Goal: Transaction & Acquisition: Purchase product/service

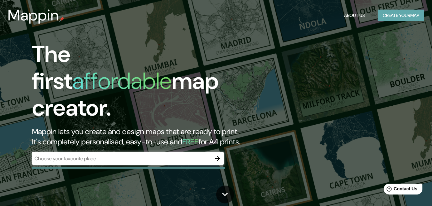
click at [398, 17] on button "Create your map" at bounding box center [400, 16] width 47 height 12
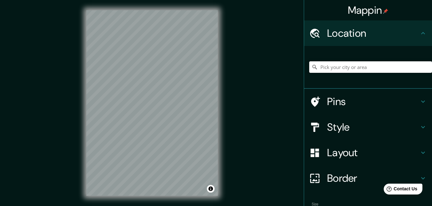
click at [317, 69] on input "Pick your city or area" at bounding box center [370, 67] width 123 height 12
paste input "[STREET_ADDRESS][PERSON_NAME]"
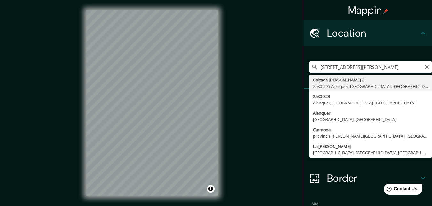
type input "[STREET_ADDRESS][PERSON_NAME]"
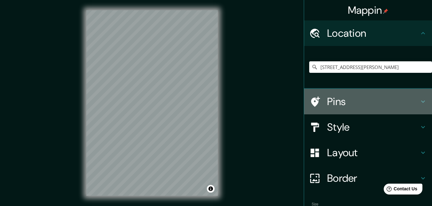
click at [421, 102] on icon at bounding box center [423, 102] width 4 height 2
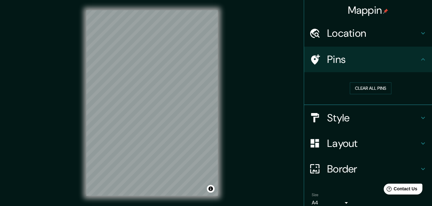
click at [417, 102] on div "Clear all pins" at bounding box center [368, 88] width 128 height 33
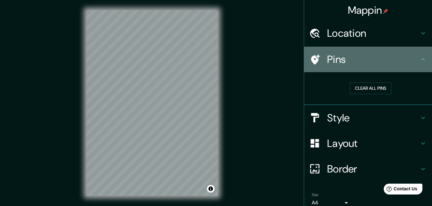
click at [419, 58] on icon at bounding box center [423, 60] width 8 height 8
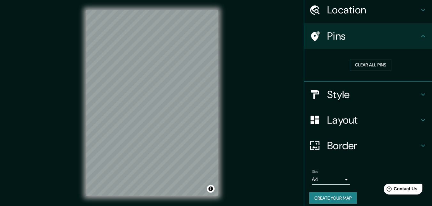
scroll to position [29, 0]
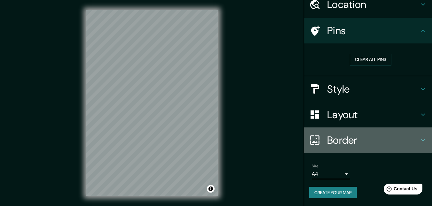
click at [421, 140] on icon at bounding box center [423, 140] width 4 height 2
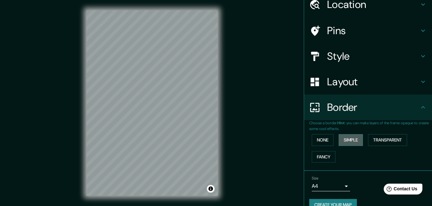
click at [354, 140] on button "Simple" at bounding box center [350, 140] width 24 height 12
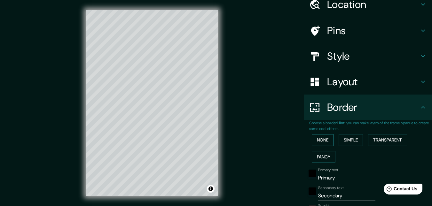
click at [323, 139] on button "None" at bounding box center [322, 140] width 22 height 12
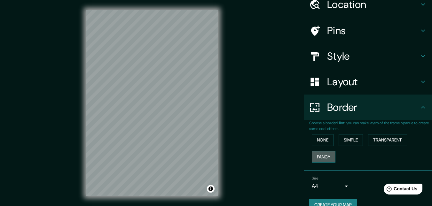
click at [316, 158] on button "Fancy" at bounding box center [323, 157] width 24 height 12
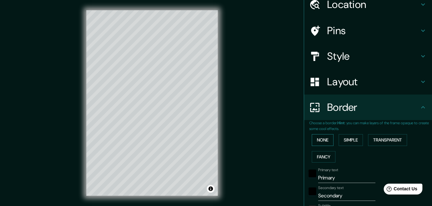
click at [317, 142] on button "None" at bounding box center [322, 140] width 22 height 12
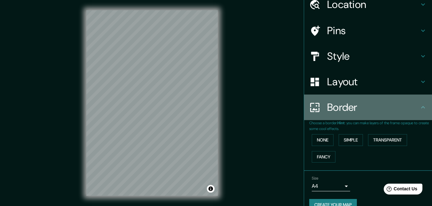
click at [419, 110] on icon at bounding box center [423, 108] width 8 height 8
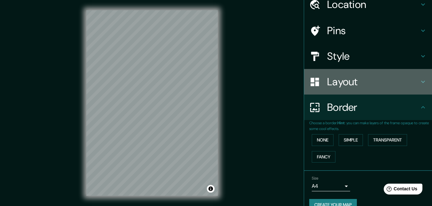
click at [419, 83] on icon at bounding box center [423, 82] width 8 height 8
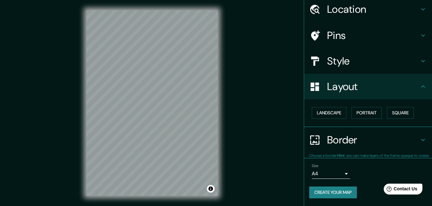
scroll to position [24, 0]
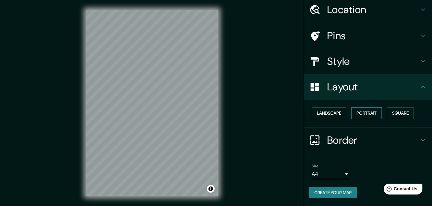
click at [363, 113] on button "Portrait" at bounding box center [366, 113] width 30 height 12
click at [334, 112] on button "Landscape" at bounding box center [328, 113] width 35 height 12
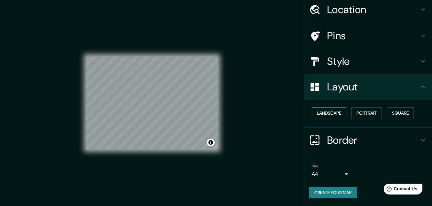
click at [334, 112] on button "Landscape" at bounding box center [328, 113] width 35 height 12
click at [358, 112] on button "Portrait" at bounding box center [366, 113] width 30 height 12
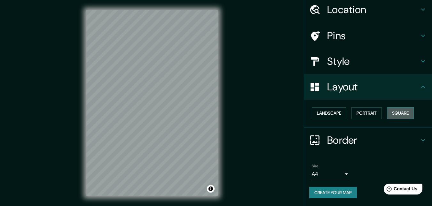
click at [387, 113] on button "Square" at bounding box center [400, 113] width 27 height 12
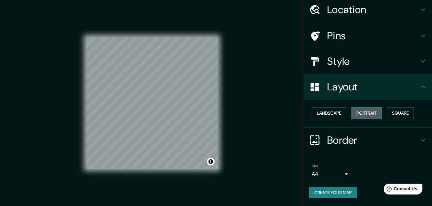
click at [364, 111] on button "Portrait" at bounding box center [366, 113] width 30 height 12
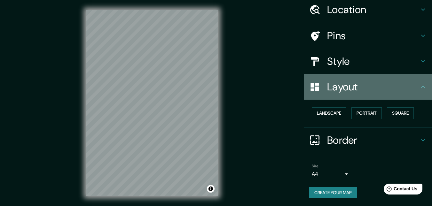
click at [419, 89] on icon at bounding box center [423, 87] width 8 height 8
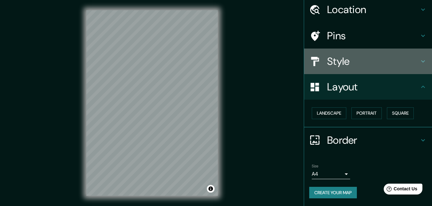
click at [421, 62] on icon at bounding box center [423, 61] width 4 height 2
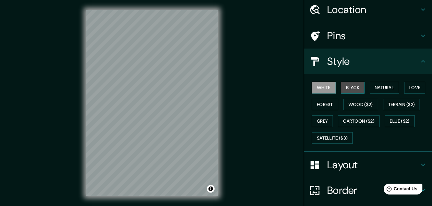
click at [352, 87] on button "Black" at bounding box center [353, 88] width 24 height 12
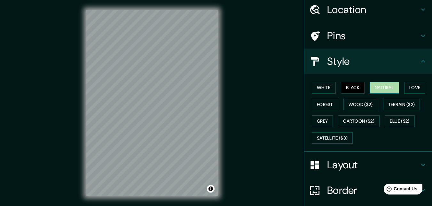
click at [375, 87] on button "Natural" at bounding box center [383, 88] width 29 height 12
click at [406, 86] on button "Love" at bounding box center [414, 88] width 21 height 12
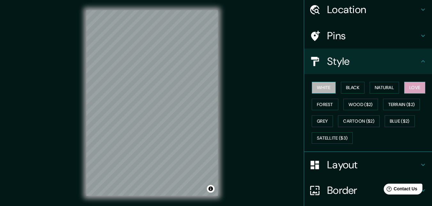
click at [324, 86] on button "White" at bounding box center [323, 88] width 24 height 12
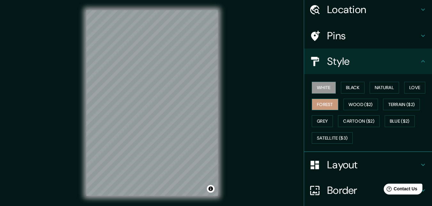
click at [326, 103] on button "Forest" at bounding box center [324, 105] width 27 height 12
click at [319, 89] on button "White" at bounding box center [323, 88] width 24 height 12
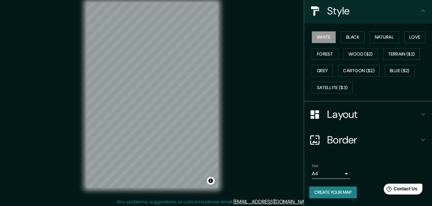
scroll to position [10, 0]
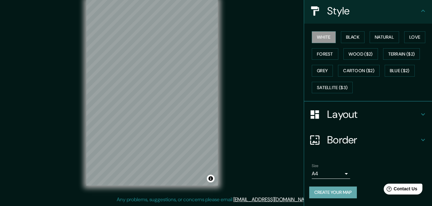
click at [336, 189] on button "Create your map" at bounding box center [333, 193] width 48 height 12
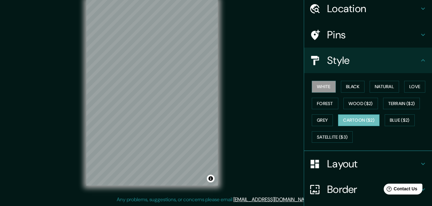
scroll to position [74, 0]
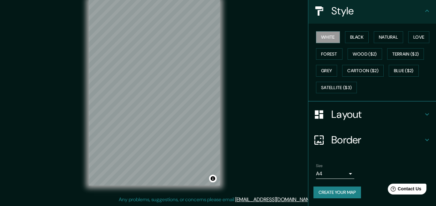
click at [341, 176] on body "Mappin Location [STREET_ADDRESS][PERSON_NAME] Pins Style White Black Natural Lo…" at bounding box center [218, 93] width 436 height 206
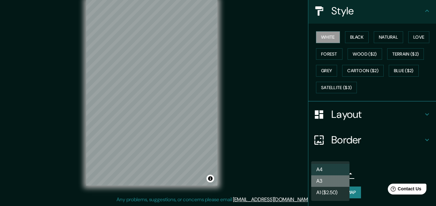
click at [337, 178] on li "A3" at bounding box center [330, 181] width 38 height 12
type input "a4"
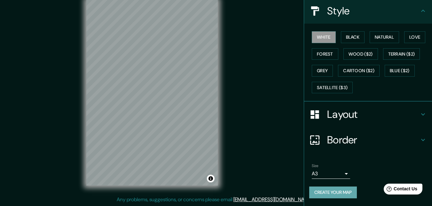
click at [332, 191] on button "Create your map" at bounding box center [333, 193] width 48 height 12
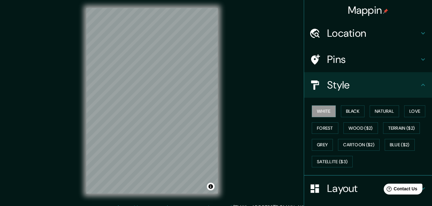
scroll to position [0, 0]
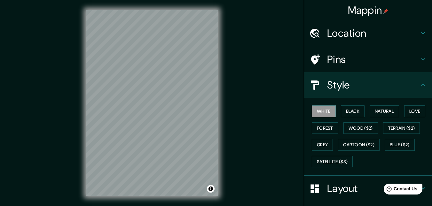
click at [419, 32] on icon at bounding box center [423, 33] width 8 height 8
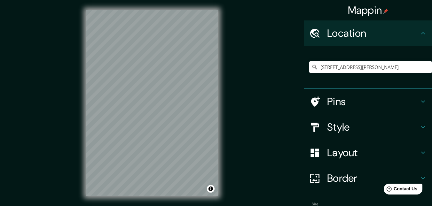
click at [419, 32] on icon at bounding box center [423, 33] width 8 height 8
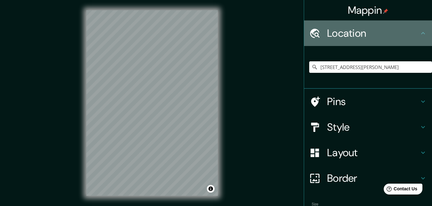
click at [419, 35] on icon at bounding box center [423, 33] width 8 height 8
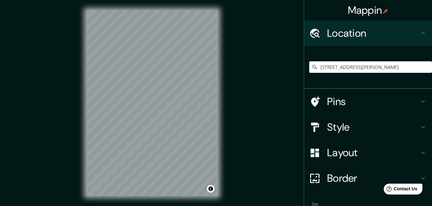
click at [368, 8] on h4 "Mappin" at bounding box center [368, 10] width 41 height 13
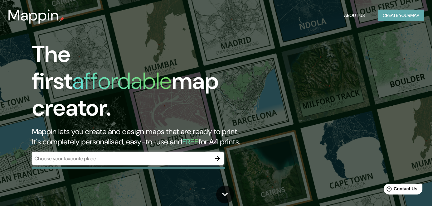
click at [399, 13] on button "Create your map" at bounding box center [400, 16] width 47 height 12
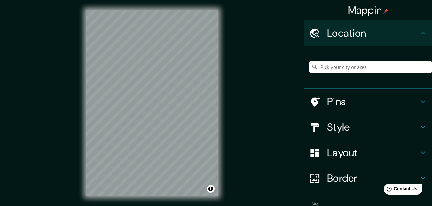
click at [354, 66] on input "Pick your city or area" at bounding box center [370, 67] width 123 height 12
paste input "[STREET_ADDRESS][PERSON_NAME]"
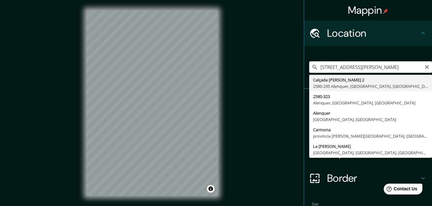
scroll to position [0, 39]
type input "[STREET_ADDRESS][PERSON_NAME]"
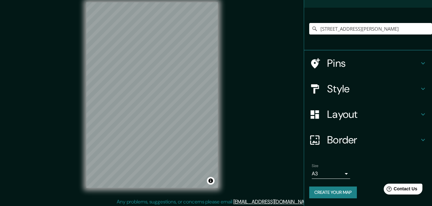
scroll to position [10, 0]
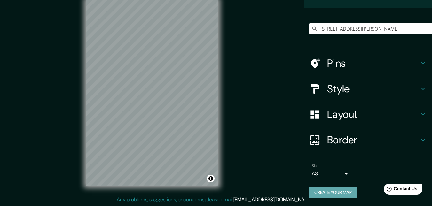
click at [334, 191] on button "Create your map" at bounding box center [333, 193] width 48 height 12
click at [324, 191] on button "Create your map" at bounding box center [333, 193] width 48 height 12
click at [324, 191] on div "Create your map" at bounding box center [368, 193] width 118 height 12
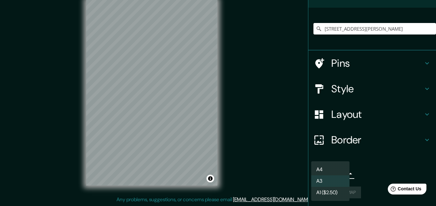
click at [341, 175] on body "Mappin Location [STREET_ADDRESS][PERSON_NAME] Pins Style Layout Border Choose a…" at bounding box center [218, 93] width 436 height 206
click at [331, 192] on li "A1 ($2.50)" at bounding box center [330, 193] width 38 height 12
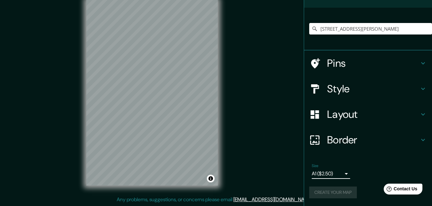
click at [341, 173] on body "Mappin Location [STREET_ADDRESS][PERSON_NAME] Pins Style Layout Border Choose a…" at bounding box center [216, 93] width 432 height 206
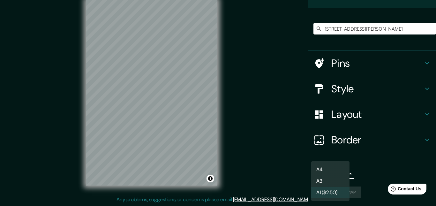
click at [368, 151] on div at bounding box center [218, 103] width 436 height 206
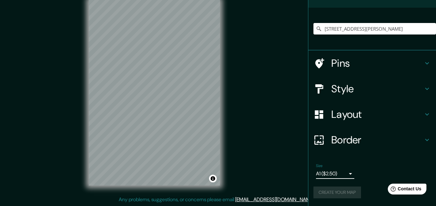
click at [340, 176] on body "Mappin Location [STREET_ADDRESS][PERSON_NAME] Pins Style Layout Border Choose a…" at bounding box center [218, 93] width 436 height 206
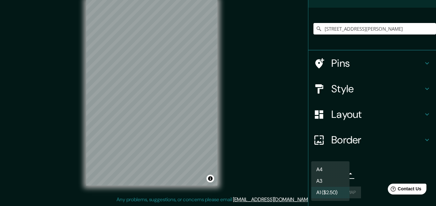
click at [335, 166] on li "A4" at bounding box center [330, 170] width 38 height 12
type input "single"
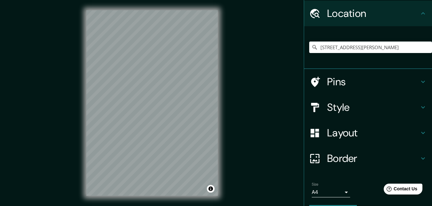
scroll to position [0, 0]
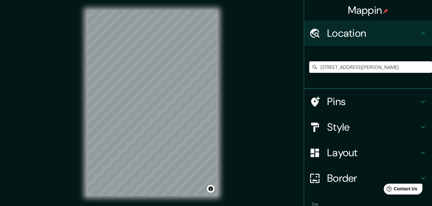
click at [365, 9] on h4 "Mappin" at bounding box center [368, 10] width 41 height 13
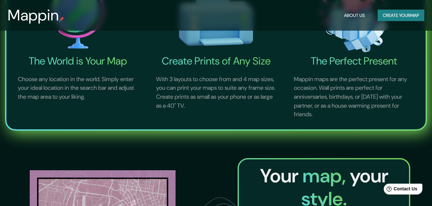
scroll to position [256, 0]
